Goal: Check status: Check status

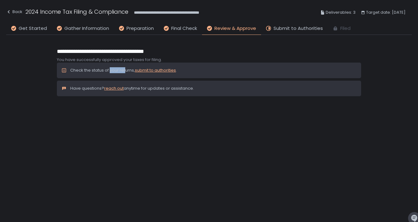
drag, startPoint x: 127, startPoint y: 70, endPoint x: 111, endPoint y: 69, distance: 15.9
click at [111, 69] on p "Check the status of your returns, submit to authorities ." at bounding box center [123, 70] width 107 height 6
click at [275, 26] on span "Submit to Authorities" at bounding box center [297, 28] width 49 height 7
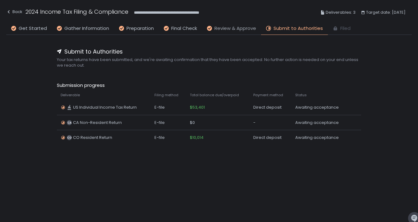
click at [230, 31] on span "Review & Approve" at bounding box center [235, 28] width 42 height 7
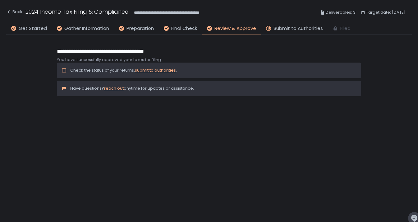
click at [341, 27] on span "Filed" at bounding box center [345, 28] width 10 height 7
click at [291, 28] on span "Submit to Authorities" at bounding box center [297, 28] width 49 height 7
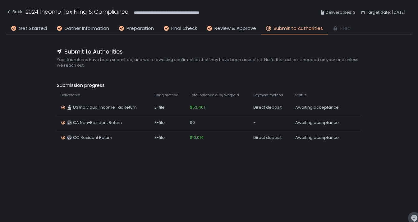
click at [60, 15] on h1 "2024 Income Tax Filing & Compliance" at bounding box center [76, 11] width 103 height 8
